Goal: Transaction & Acquisition: Subscribe to service/newsletter

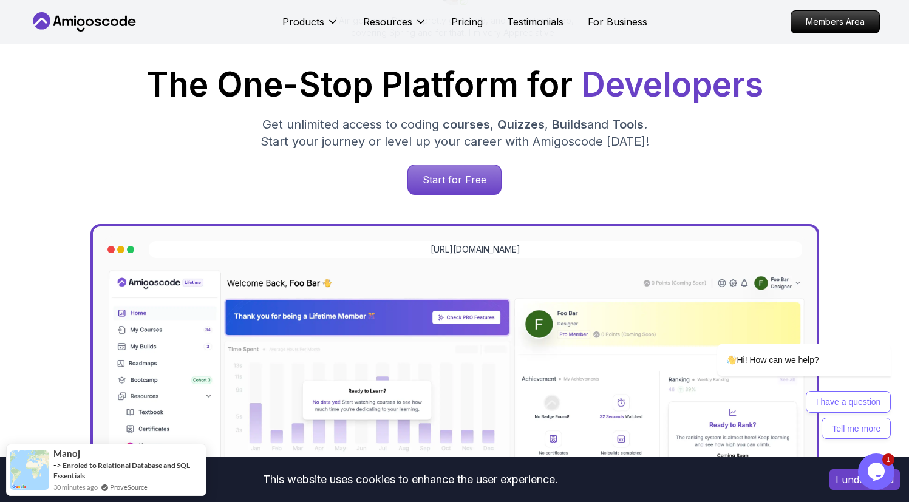
scroll to position [182, 0]
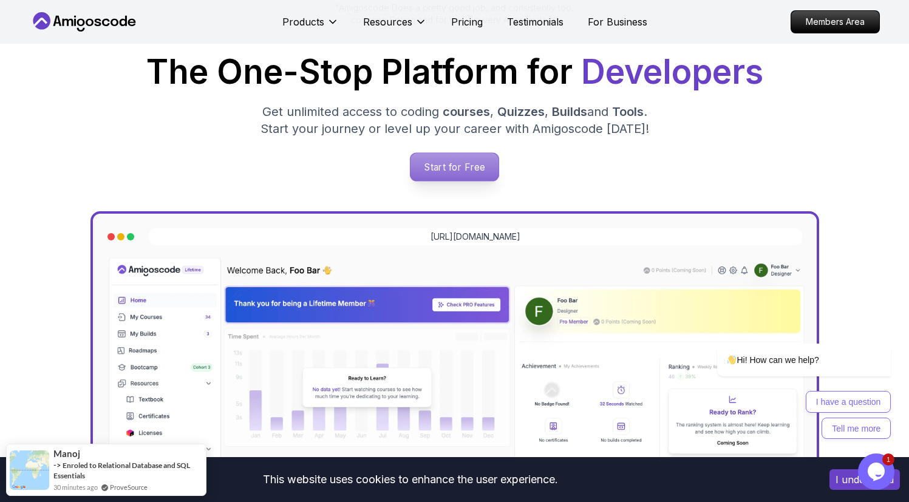
click at [445, 167] on p "Start for Free" at bounding box center [455, 167] width 88 height 28
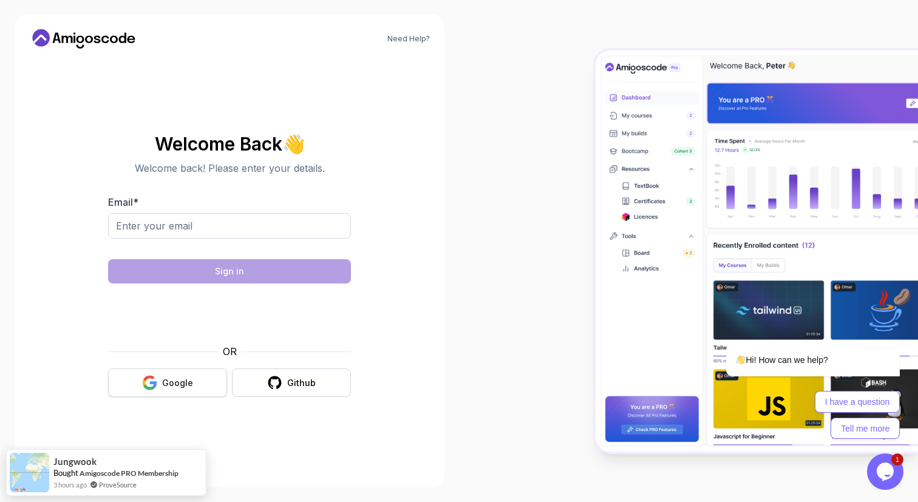
click at [190, 380] on div "Google" at bounding box center [177, 383] width 31 height 12
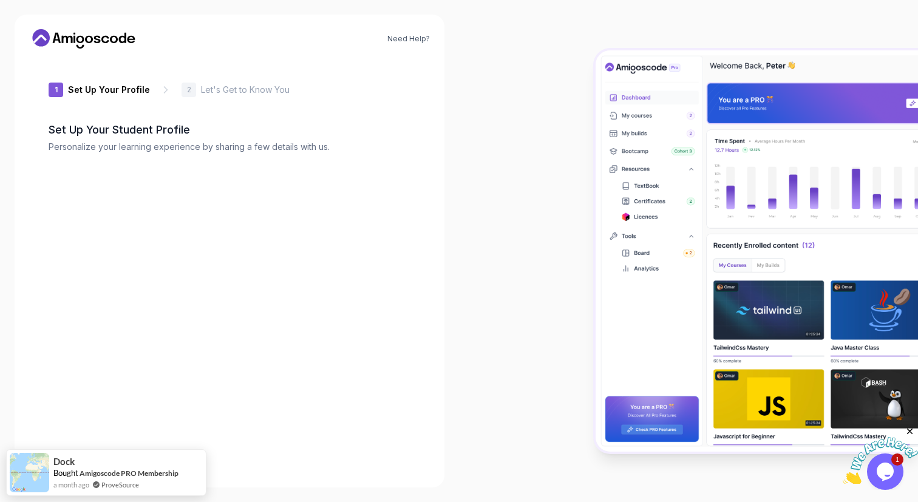
type input "eagerfox86982"
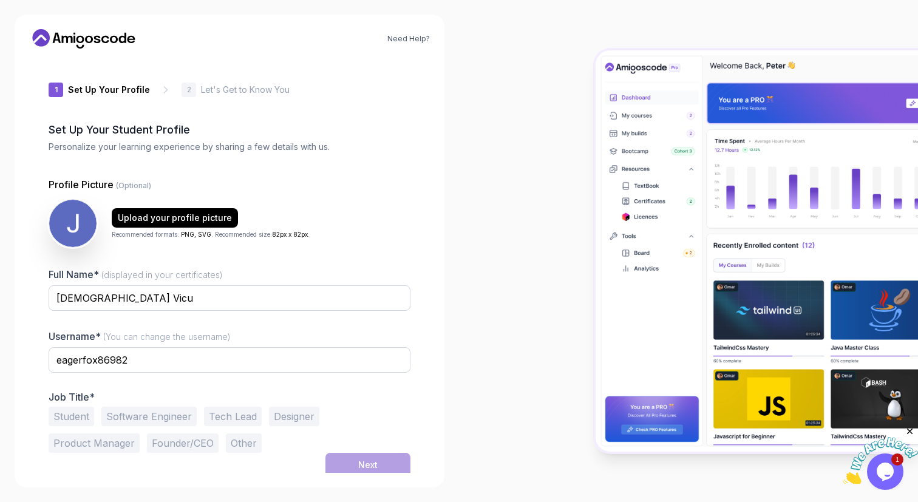
scroll to position [4, 0]
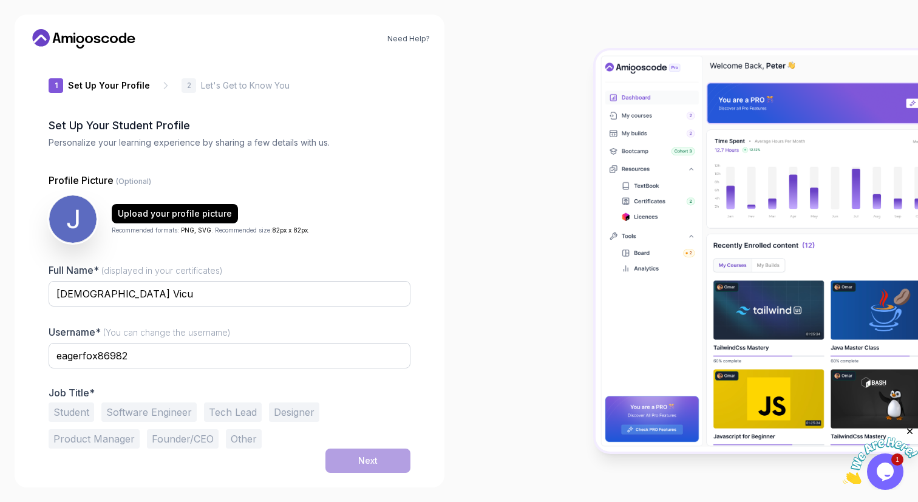
click at [152, 412] on button "Software Engineer" at bounding box center [148, 412] width 95 height 19
click at [377, 463] on div "Next" at bounding box center [367, 461] width 19 height 12
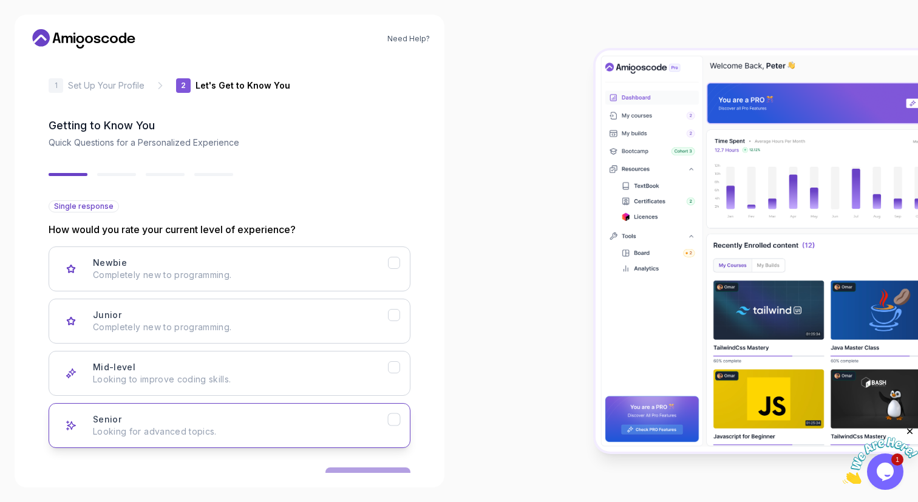
click at [268, 427] on p "Looking for advanced topics." at bounding box center [240, 432] width 295 height 12
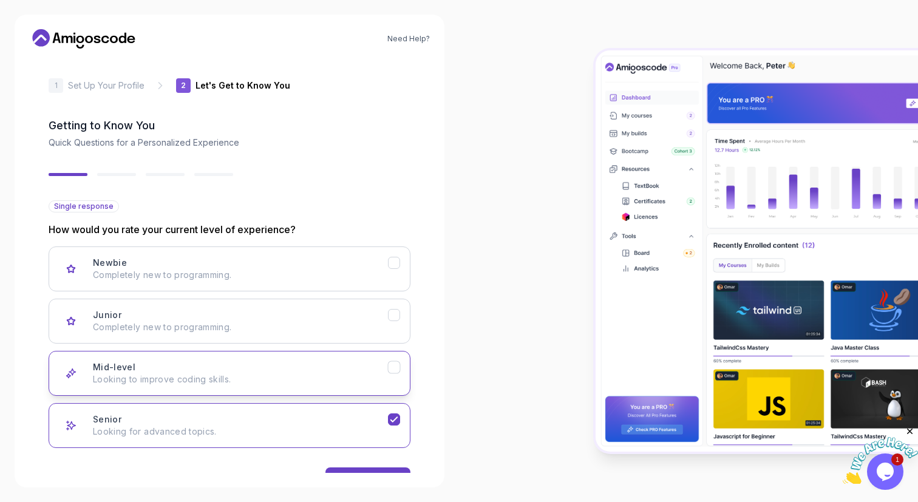
click at [287, 378] on p "Looking to improve coding skills." at bounding box center [240, 380] width 295 height 12
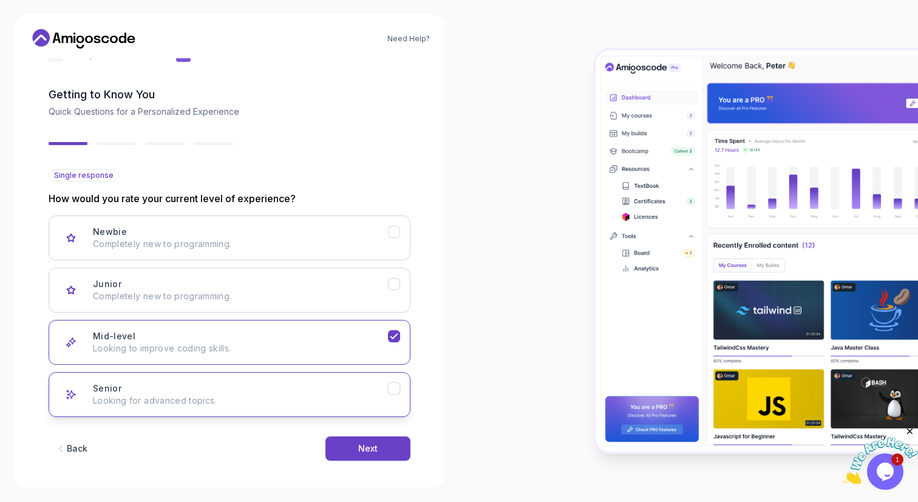
scroll to position [43, 0]
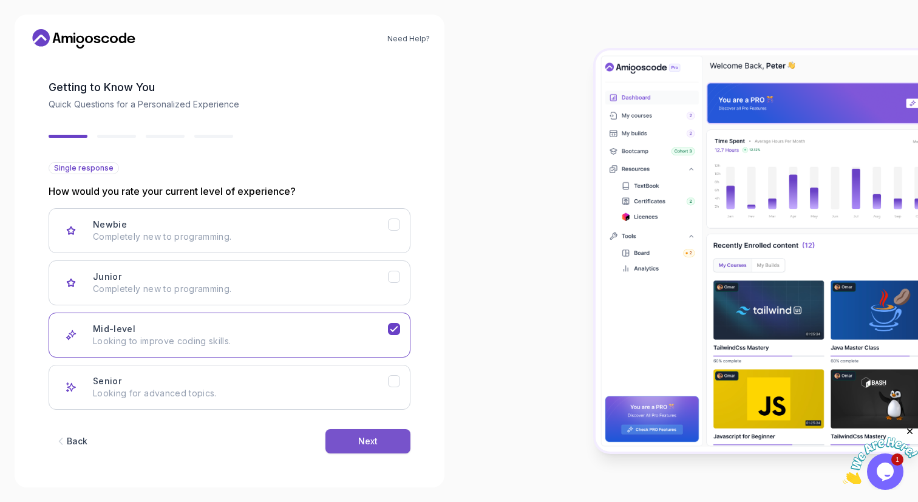
click at [385, 439] on button "Next" at bounding box center [368, 441] width 85 height 24
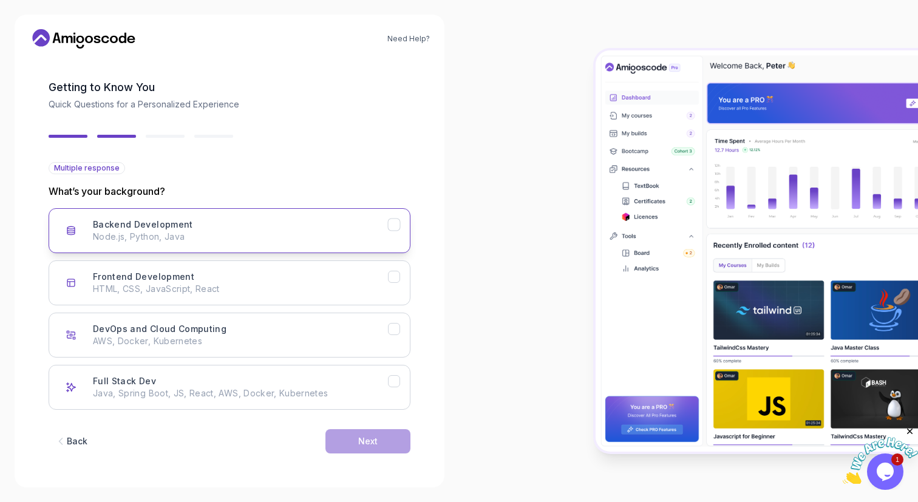
click at [242, 221] on div "Backend Development Node.js, Python, Java" at bounding box center [240, 231] width 295 height 24
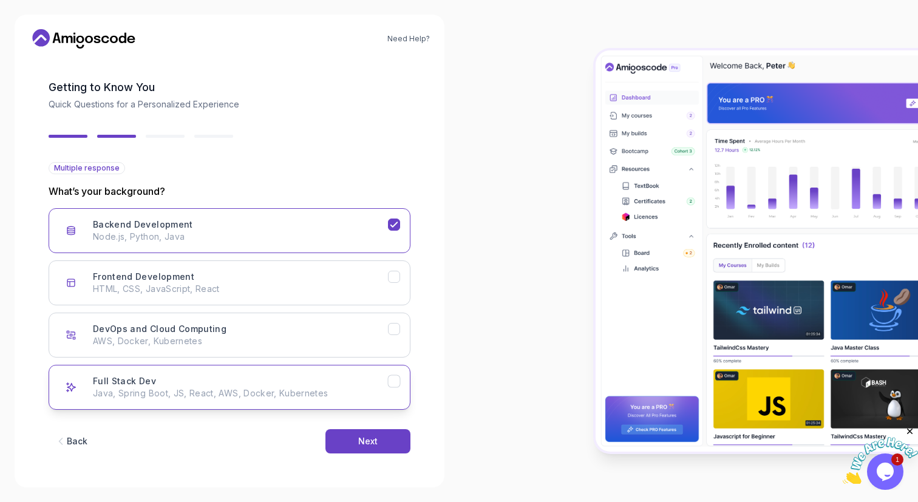
click at [394, 389] on button "Full Stack Dev Java, Spring Boot, JS, React, AWS, Docker, Kubernetes" at bounding box center [230, 387] width 362 height 45
click at [365, 451] on button "Next" at bounding box center [368, 441] width 85 height 24
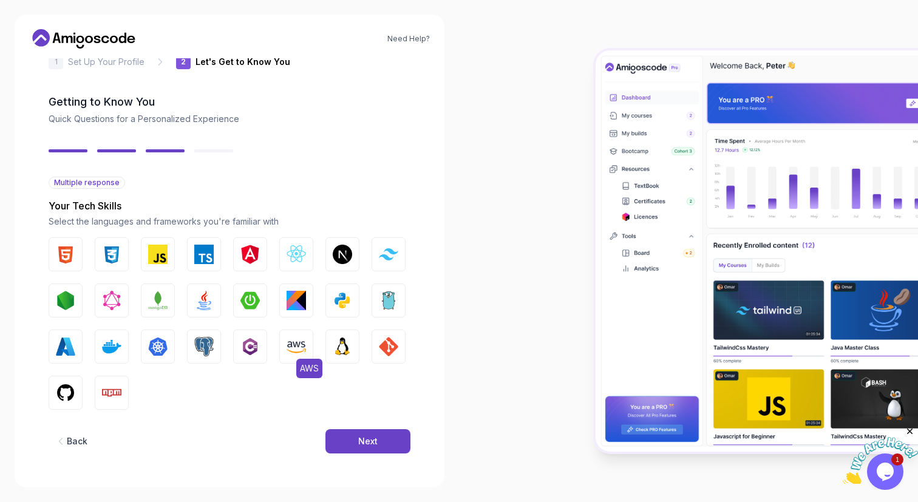
click at [307, 349] on button "AWS" at bounding box center [296, 347] width 34 height 34
click at [64, 392] on img "button" at bounding box center [65, 392] width 19 height 19
click at [351, 301] on img "button" at bounding box center [342, 300] width 19 height 19
click at [142, 304] on button "MongoDB" at bounding box center [158, 301] width 34 height 34
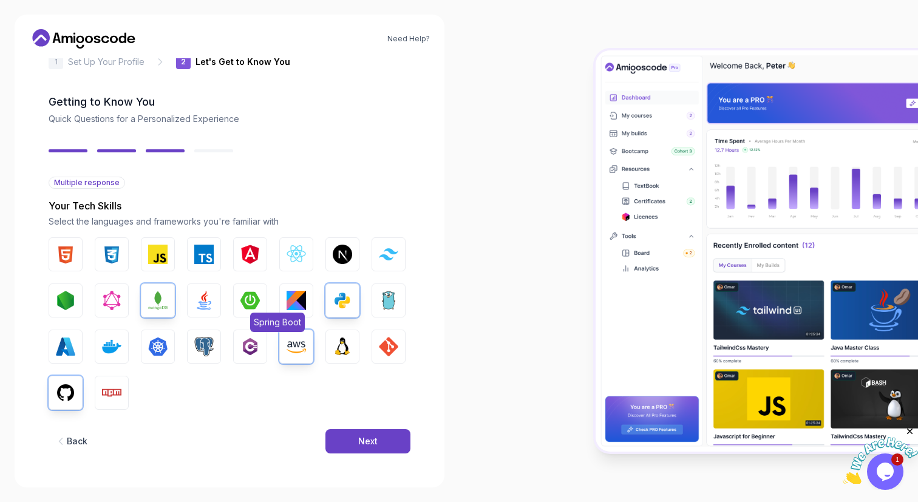
click at [243, 297] on img "button" at bounding box center [250, 300] width 19 height 19
click at [206, 301] on img "button" at bounding box center [203, 300] width 19 height 19
click at [206, 339] on img "button" at bounding box center [203, 346] width 19 height 19
click at [341, 347] on img "button" at bounding box center [342, 346] width 19 height 19
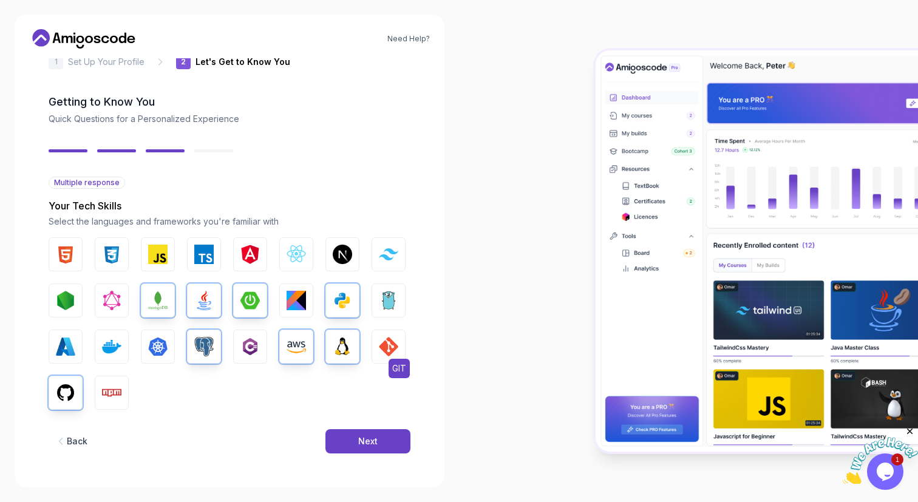
click at [397, 341] on img "button" at bounding box center [388, 346] width 19 height 19
click at [158, 357] on button "Kubernetes" at bounding box center [158, 347] width 34 height 34
click at [380, 446] on button "Next" at bounding box center [368, 441] width 85 height 24
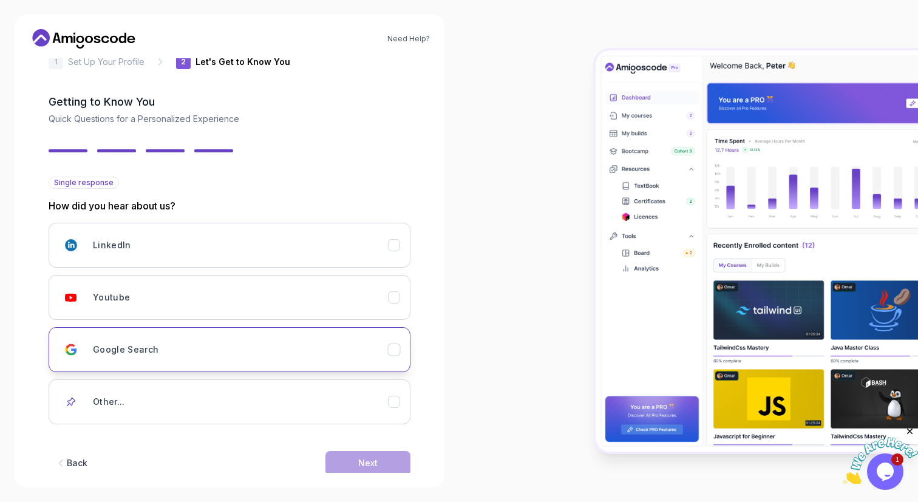
click at [254, 343] on div "Google Search" at bounding box center [240, 350] width 295 height 24
click at [349, 466] on button "Next" at bounding box center [368, 463] width 85 height 24
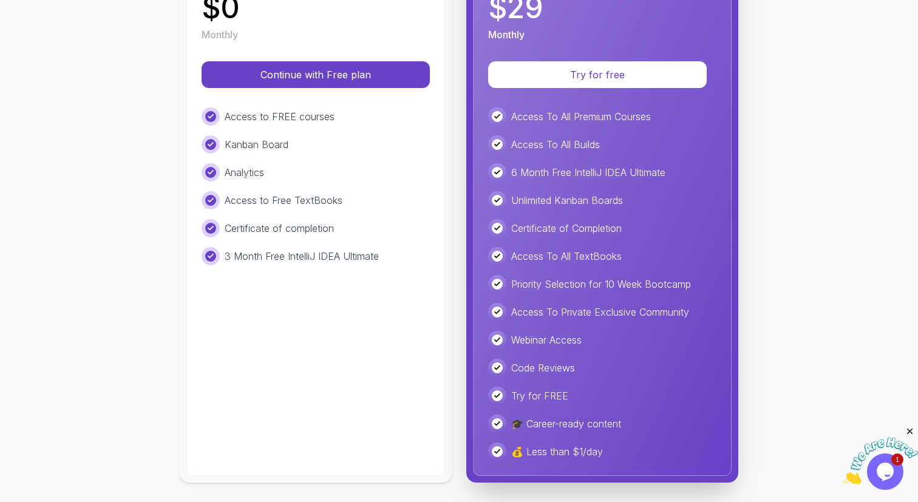
scroll to position [0, 0]
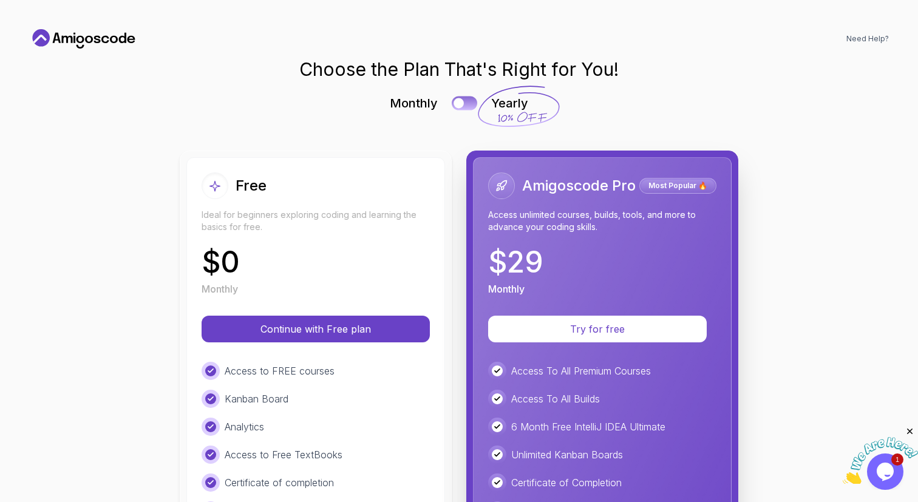
click at [454, 103] on div at bounding box center [459, 103] width 10 height 10
click at [454, 104] on button at bounding box center [465, 103] width 26 height 14
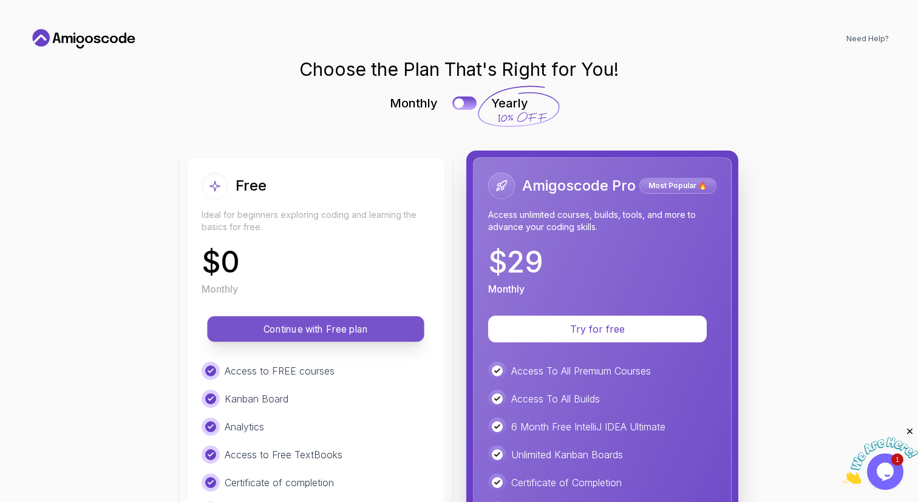
click at [346, 336] on button "Continue with Free plan" at bounding box center [315, 329] width 217 height 26
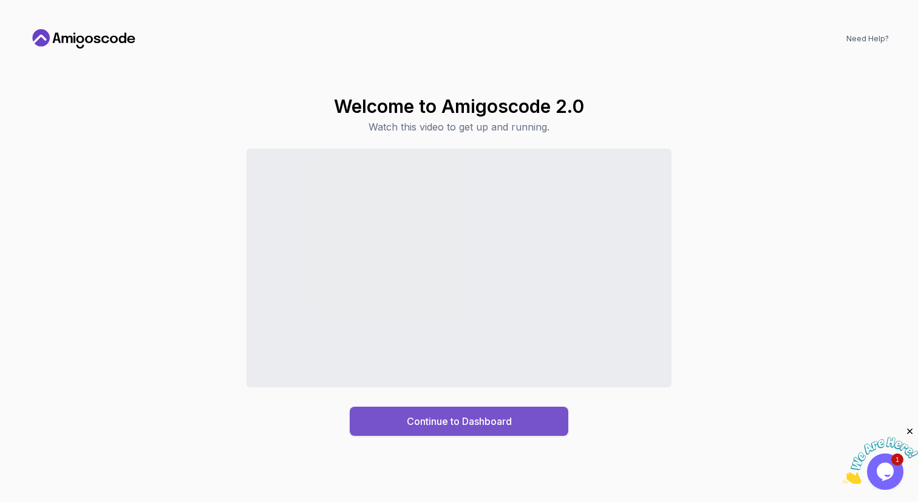
click at [527, 418] on button "Continue to Dashboard" at bounding box center [459, 421] width 219 height 29
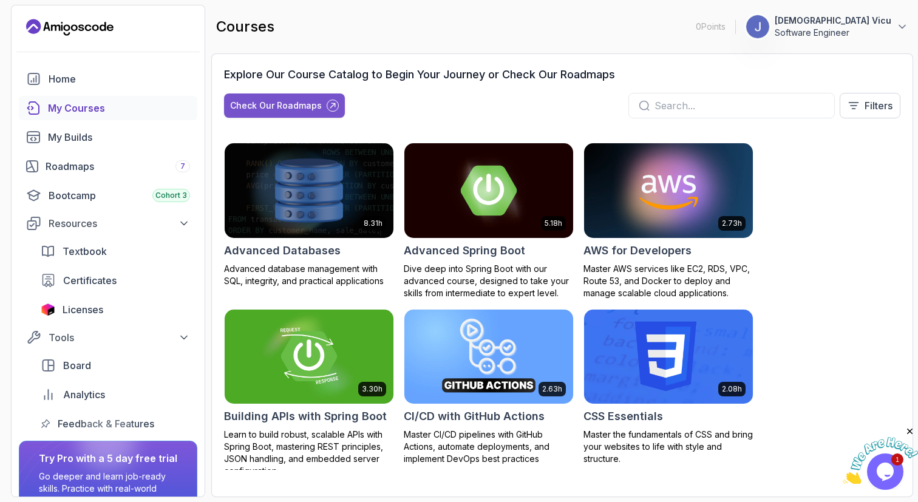
click at [294, 103] on div "Check Our Roadmaps" at bounding box center [276, 106] width 92 height 12
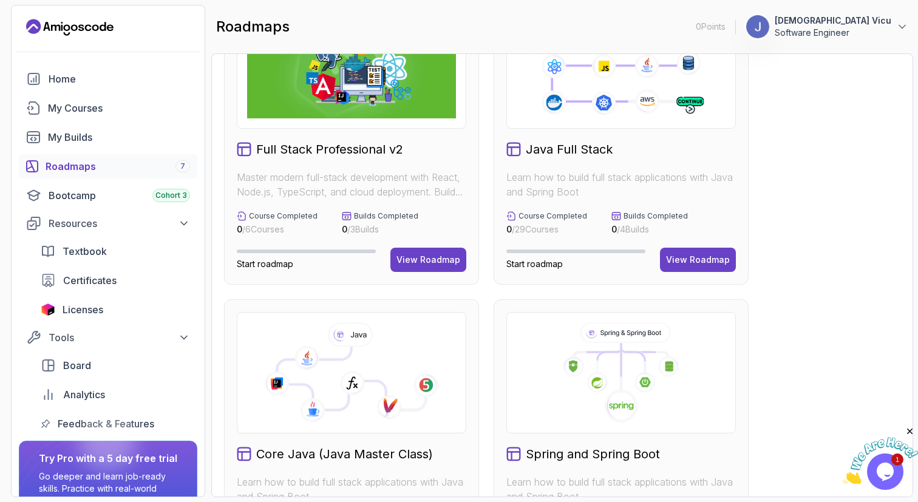
scroll to position [320, 0]
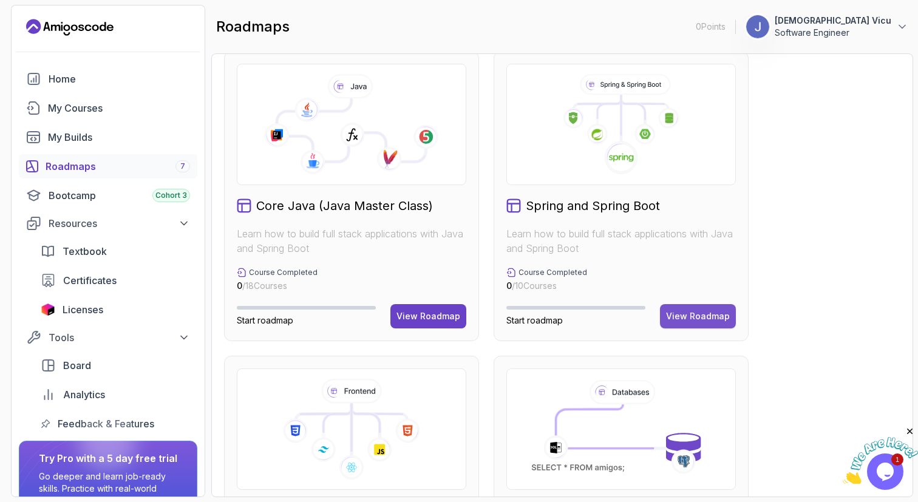
click at [703, 322] on div "View Roadmap" at bounding box center [698, 316] width 64 height 12
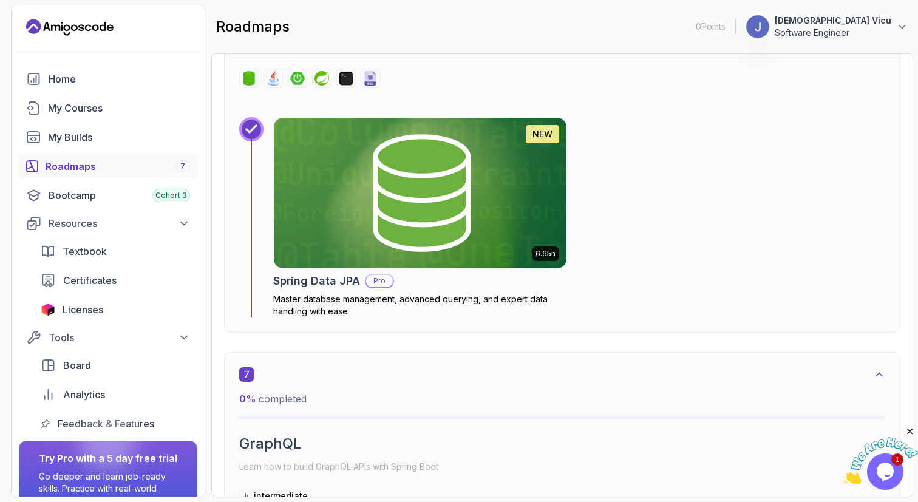
scroll to position [3075, 0]
